Goal: Task Accomplishment & Management: Use online tool/utility

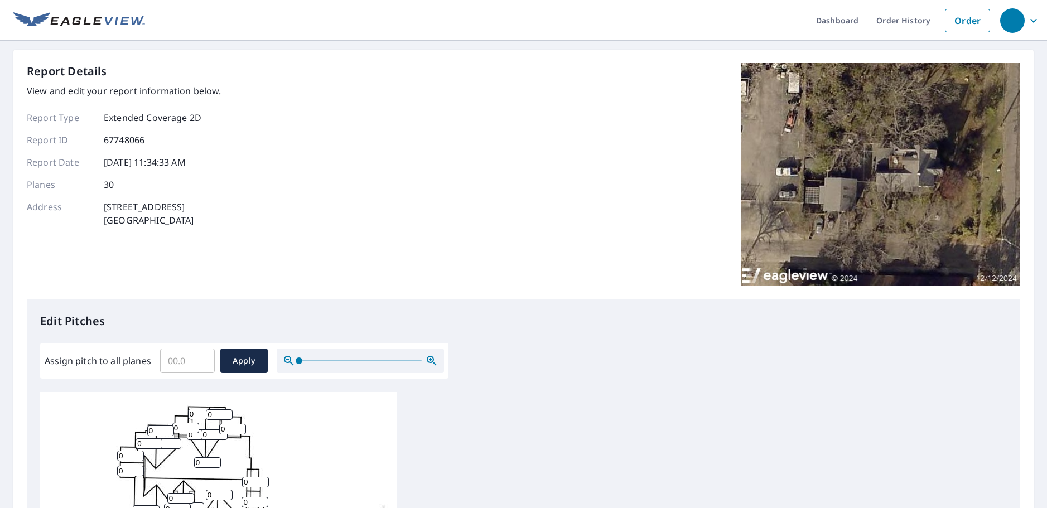
click at [194, 360] on input "Assign pitch to all planes" at bounding box center [187, 360] width 55 height 31
type input "6"
type input "16"
click at [235, 359] on span "Apply" at bounding box center [244, 361] width 30 height 14
type input "16"
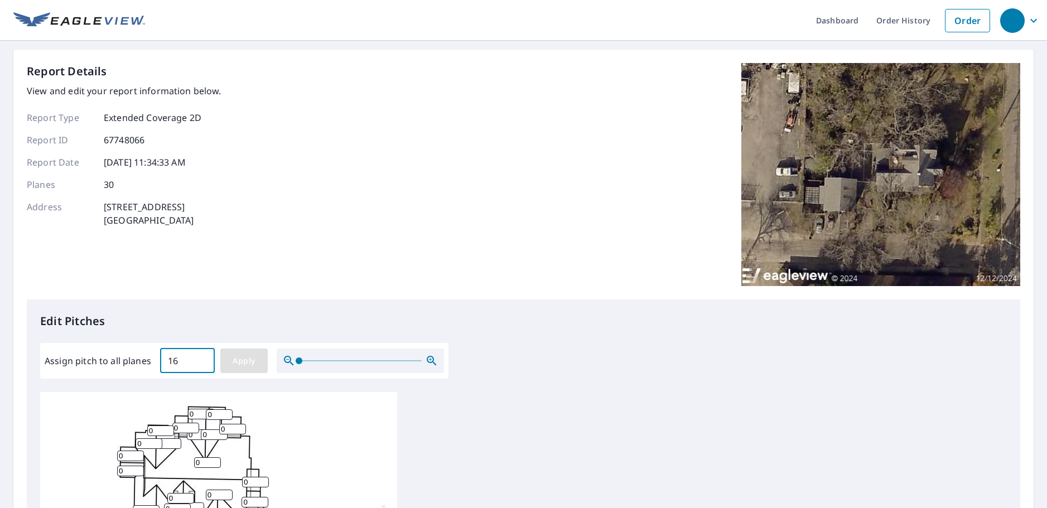
type input "16"
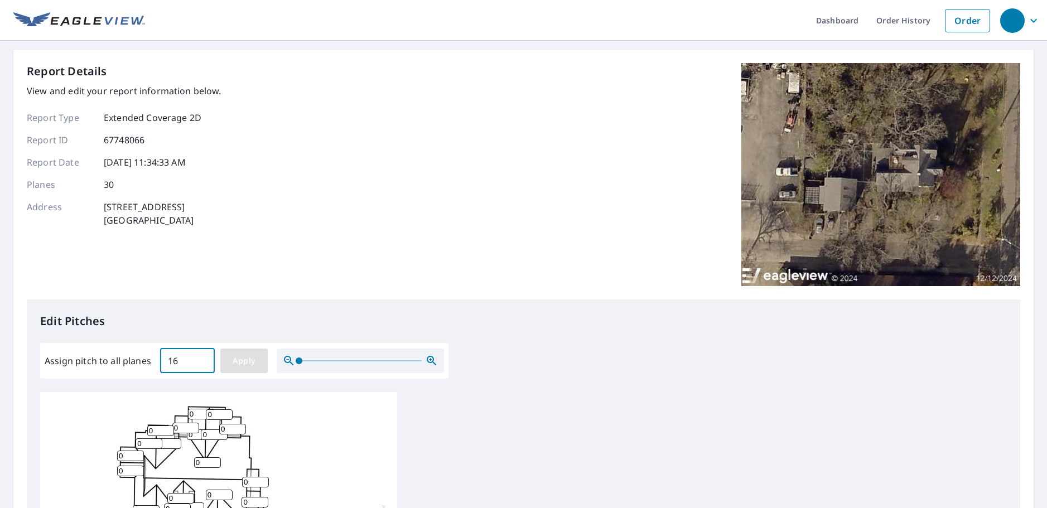
type input "16"
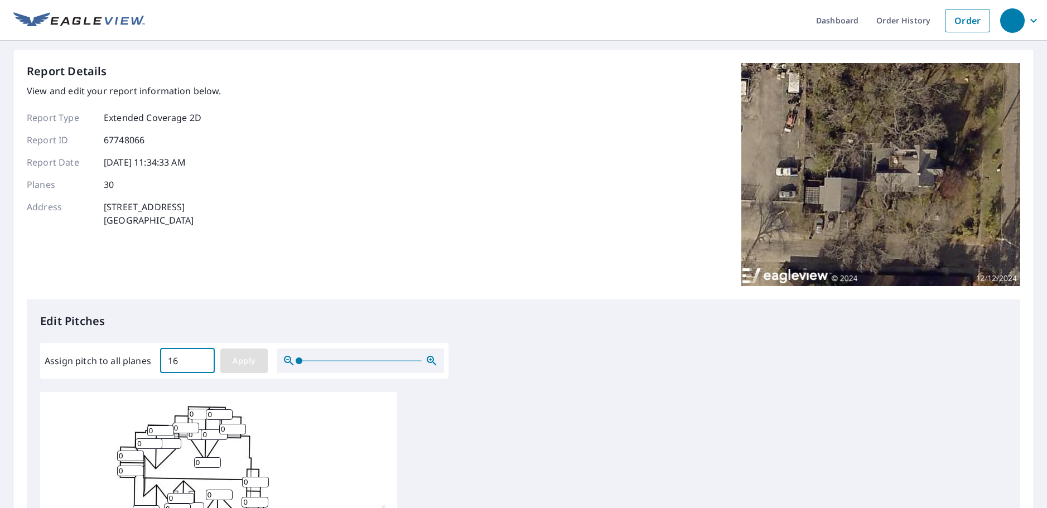
type input "16"
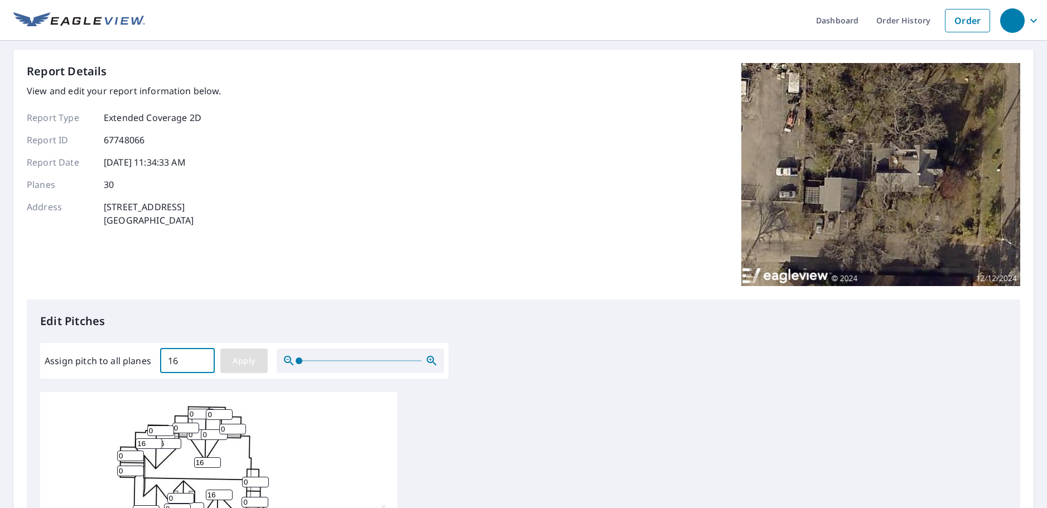
type input "16"
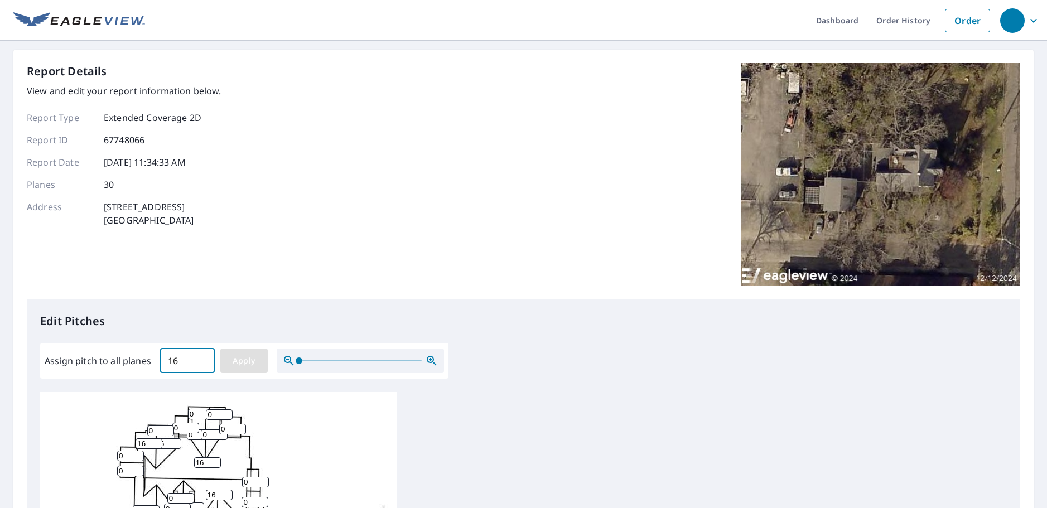
type input "16"
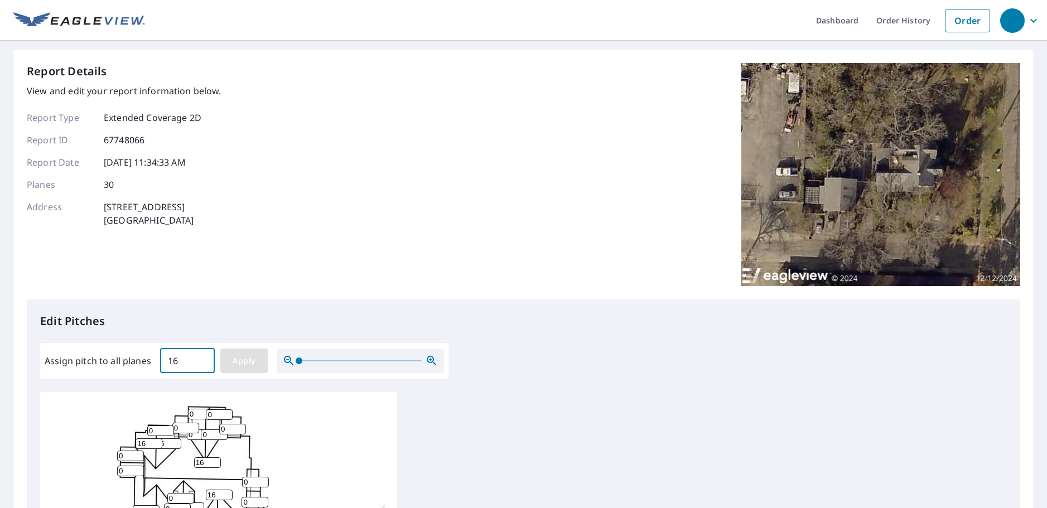
type input "16"
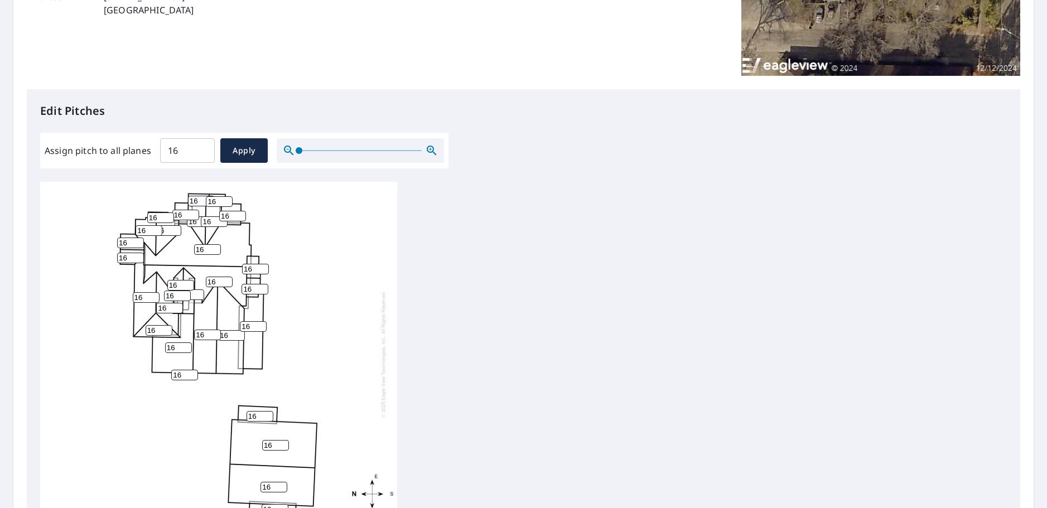
scroll to position [374, 0]
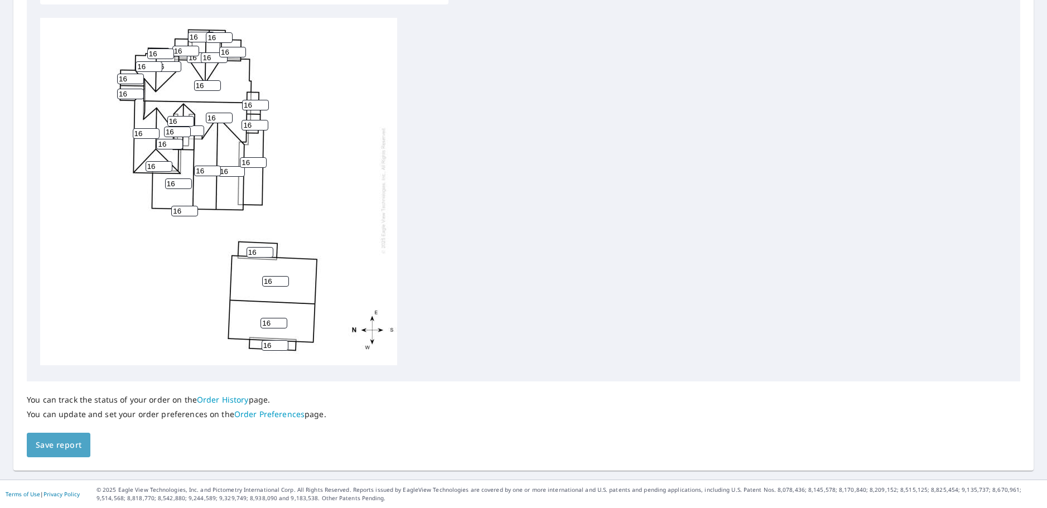
click at [73, 444] on span "Save report" at bounding box center [59, 446] width 46 height 14
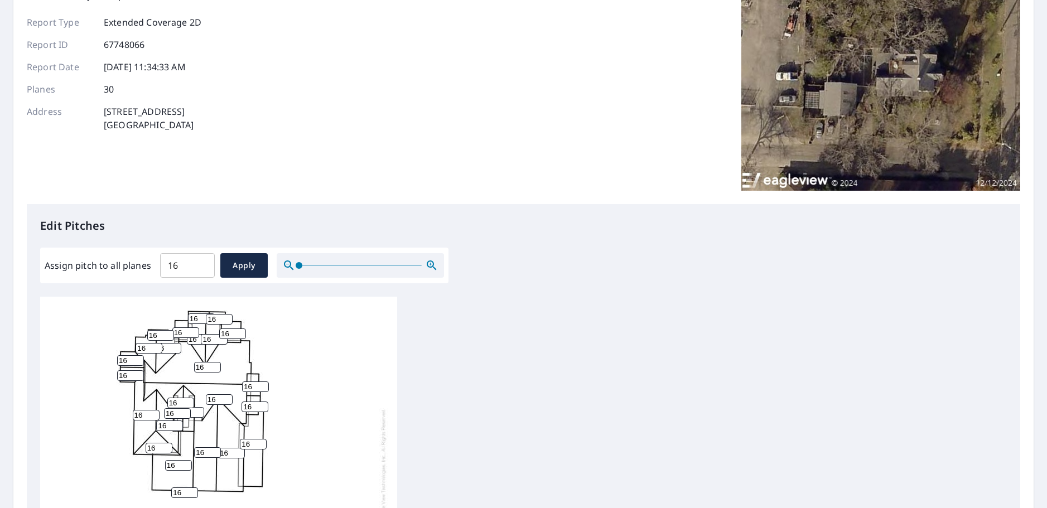
scroll to position [0, 0]
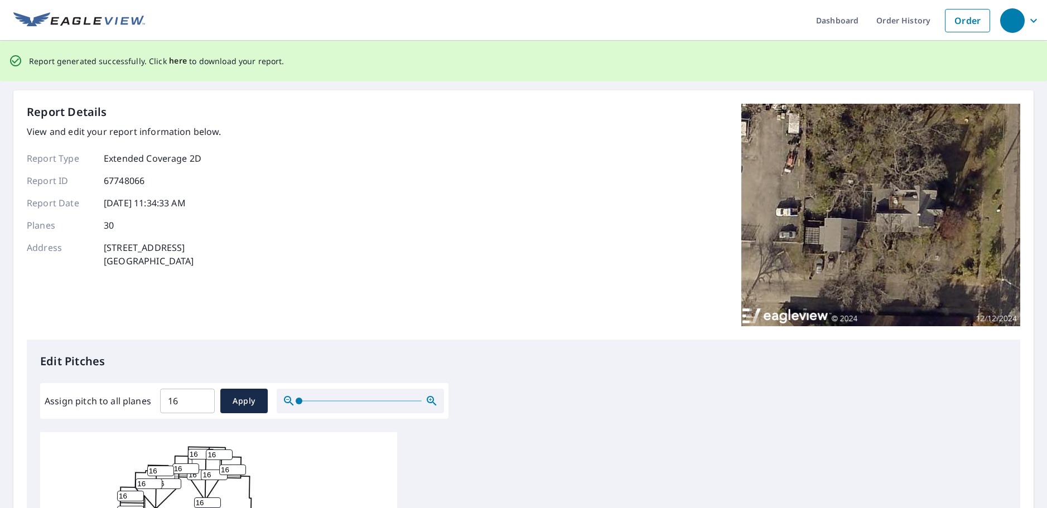
click at [174, 63] on span "here" at bounding box center [178, 61] width 18 height 14
